Goal: Information Seeking & Learning: Find specific fact

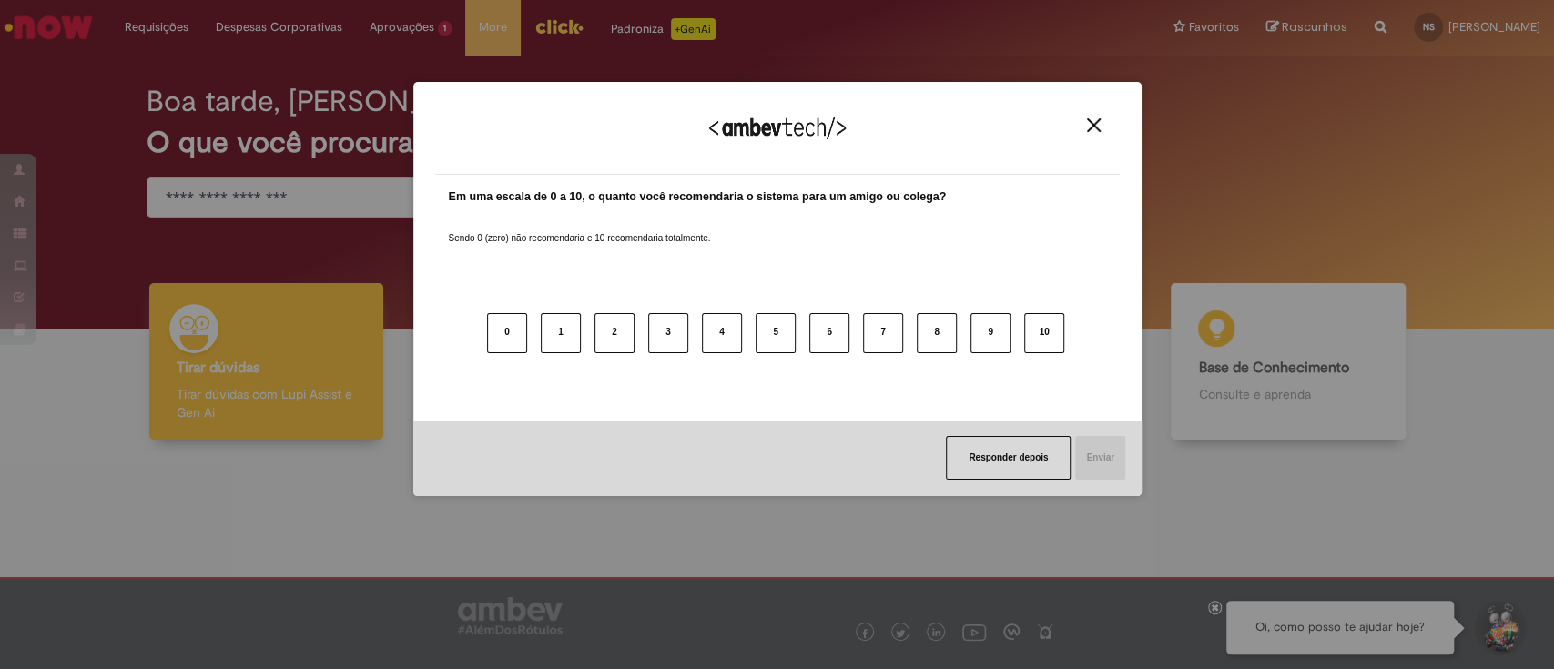
click at [1092, 115] on div "Agradecemos seu feedback!" at bounding box center [777, 139] width 684 height 71
click at [1090, 128] on img "Close" at bounding box center [1094, 125] width 14 height 14
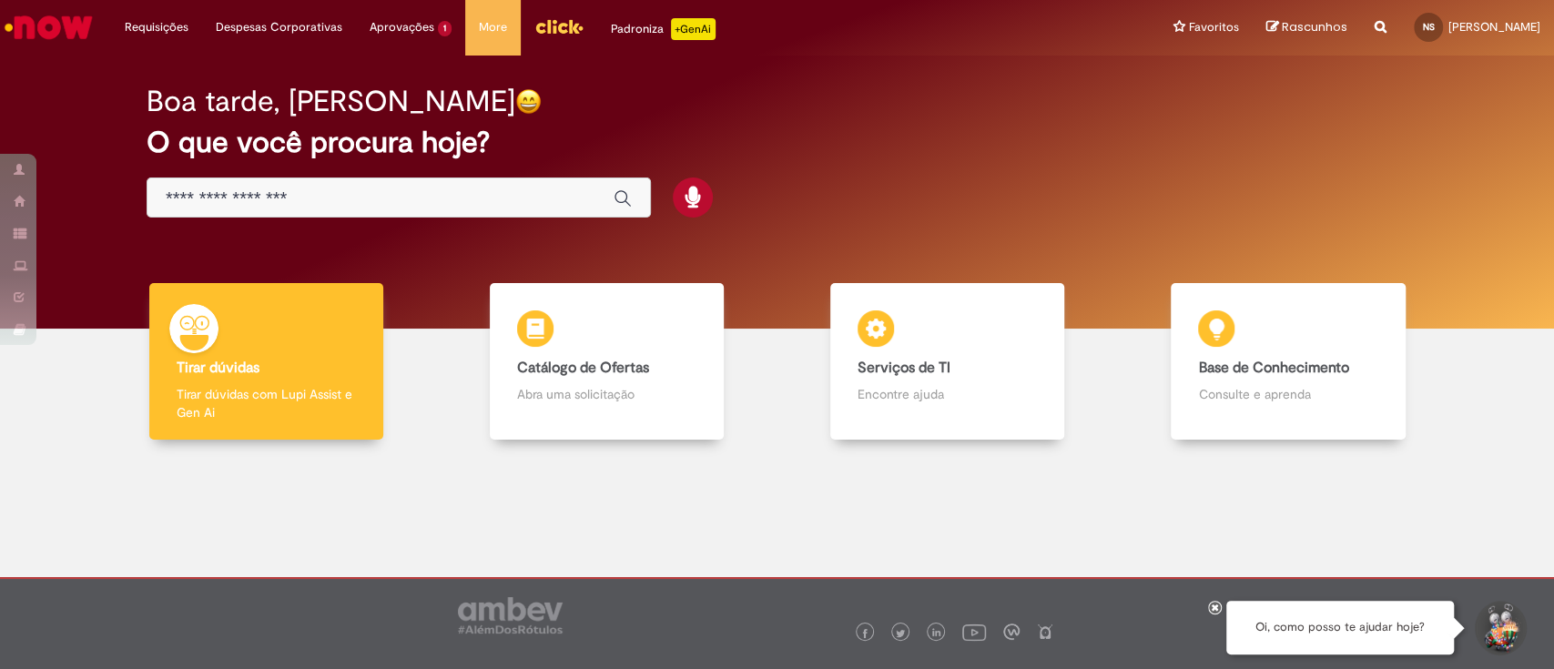
click at [360, 203] on input "Basta digitar aqui" at bounding box center [381, 198] width 430 height 21
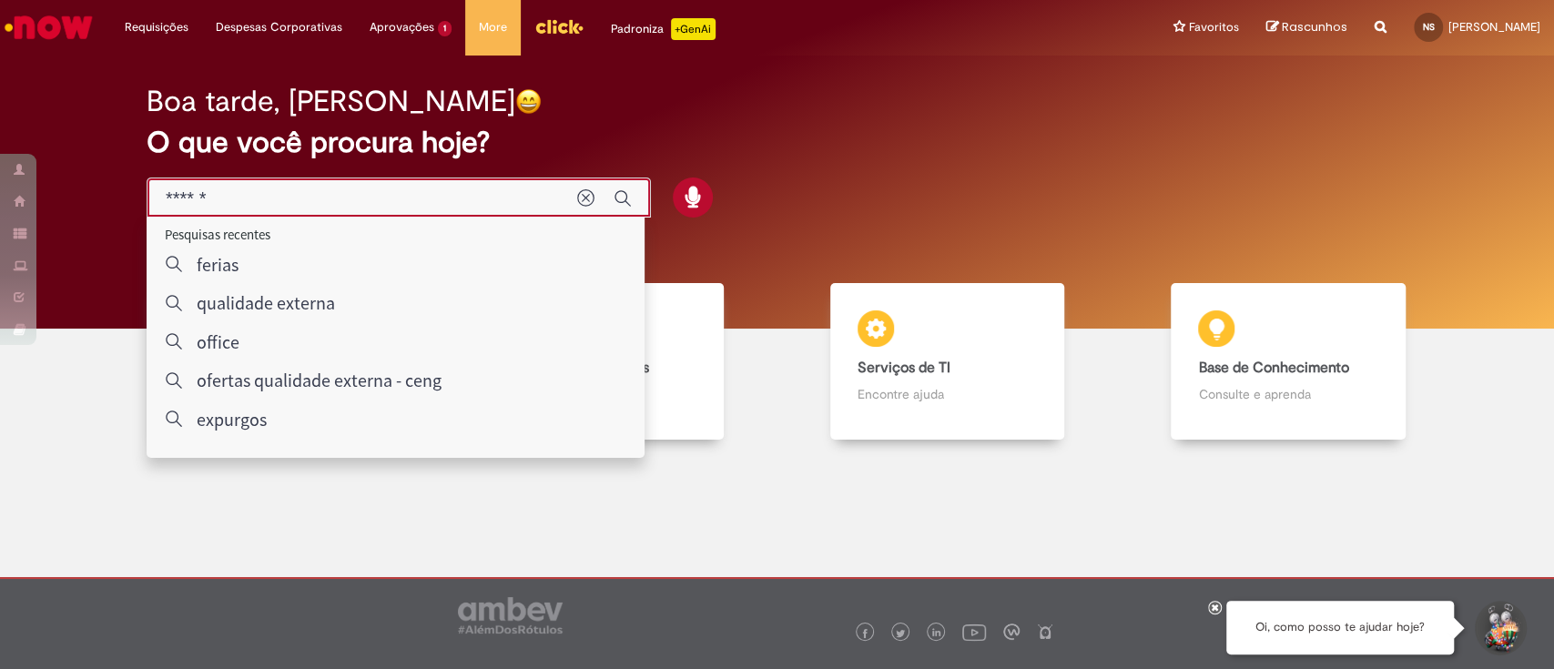
type input "******"
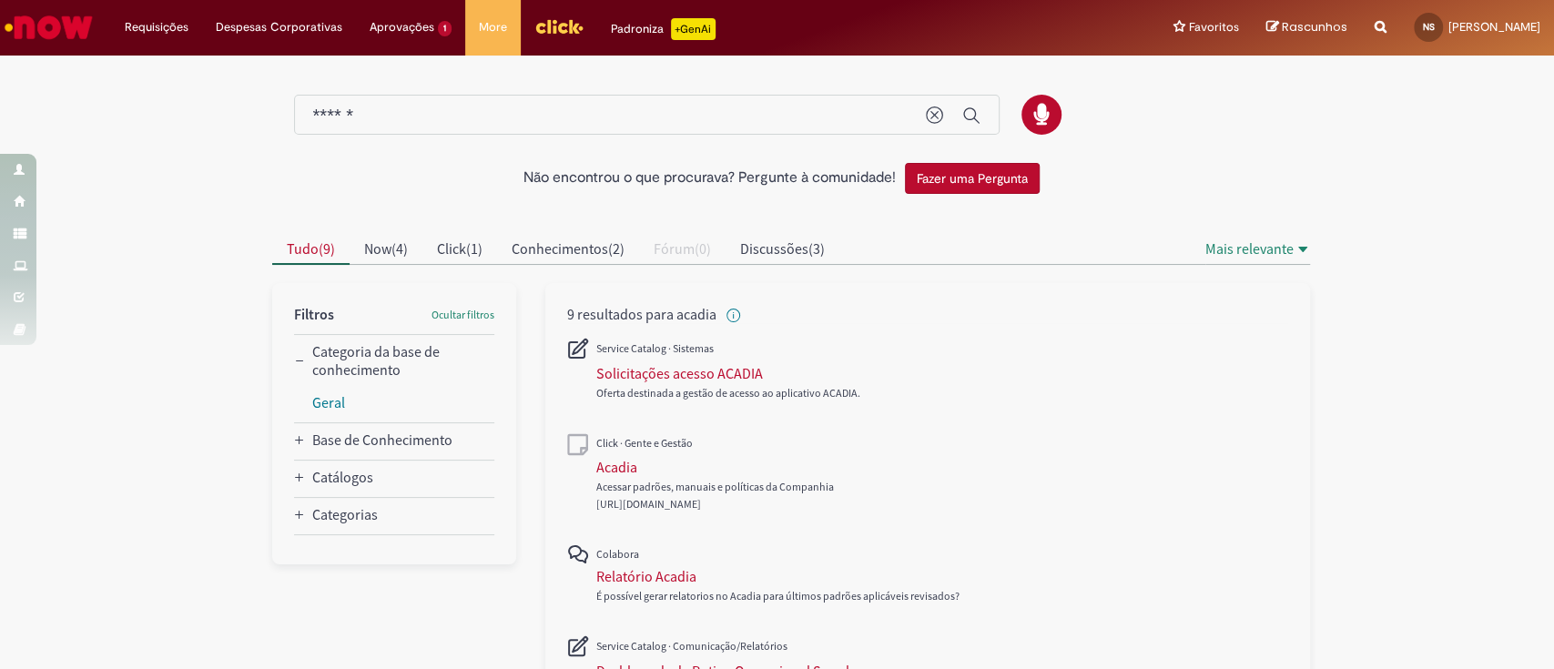
scroll to position [121, 0]
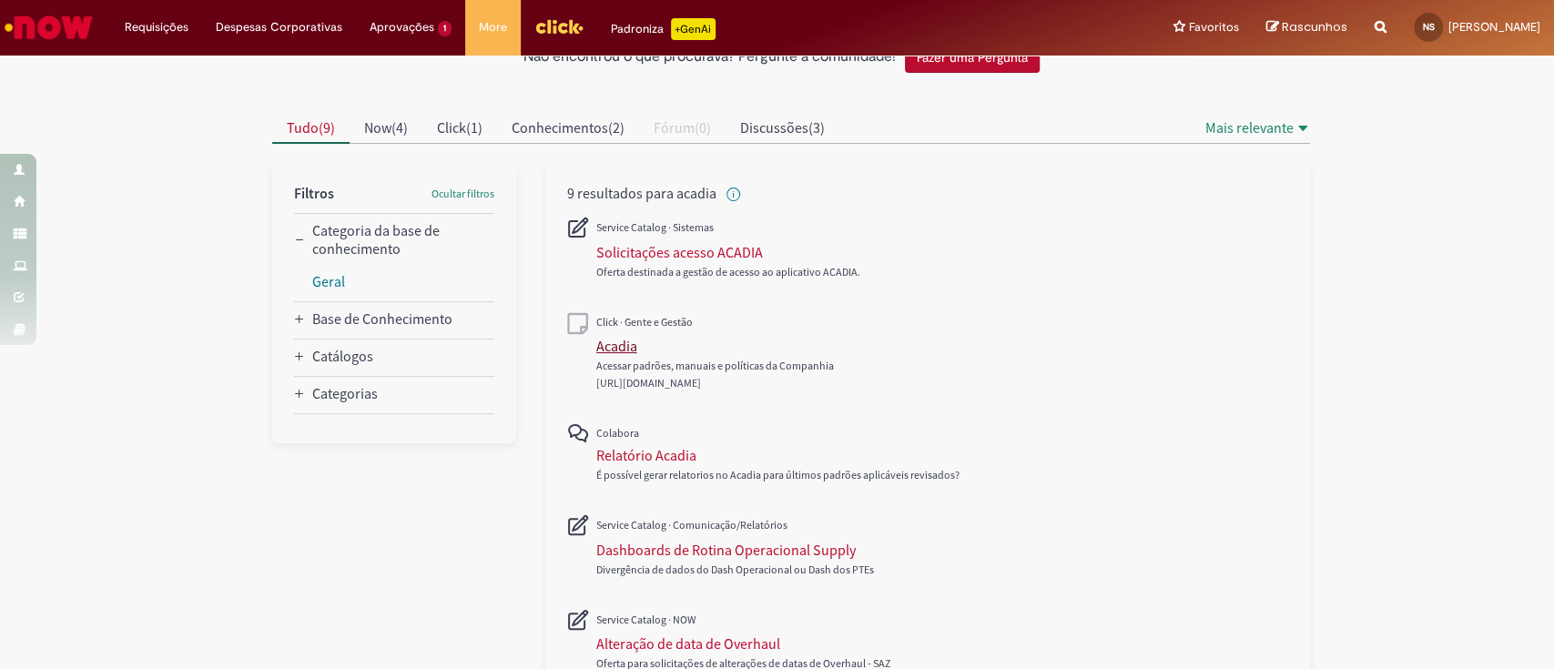
click at [619, 345] on div "Acadia" at bounding box center [616, 346] width 41 height 18
